Goal: Information Seeking & Learning: Learn about a topic

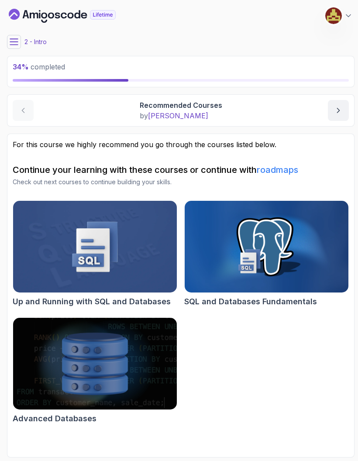
click at [42, 220] on img at bounding box center [95, 247] width 164 height 92
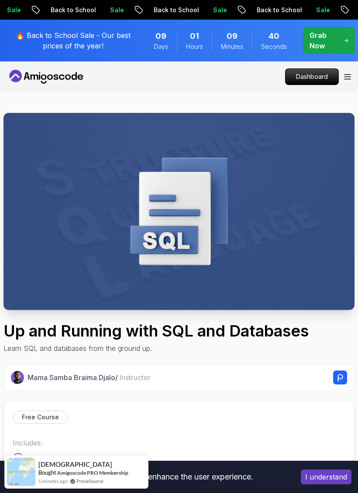
click at [344, 79] on icon "Open Menu" at bounding box center [347, 77] width 7 height 6
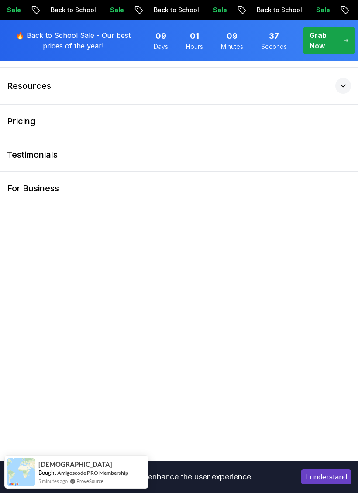
click at [267, 205] on link "For Business" at bounding box center [179, 188] width 358 height 33
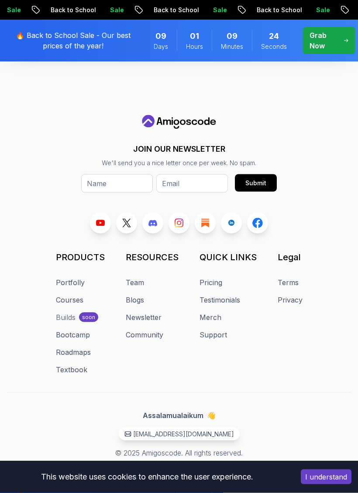
scroll to position [1175, 0]
